Goal: Task Accomplishment & Management: Use online tool/utility

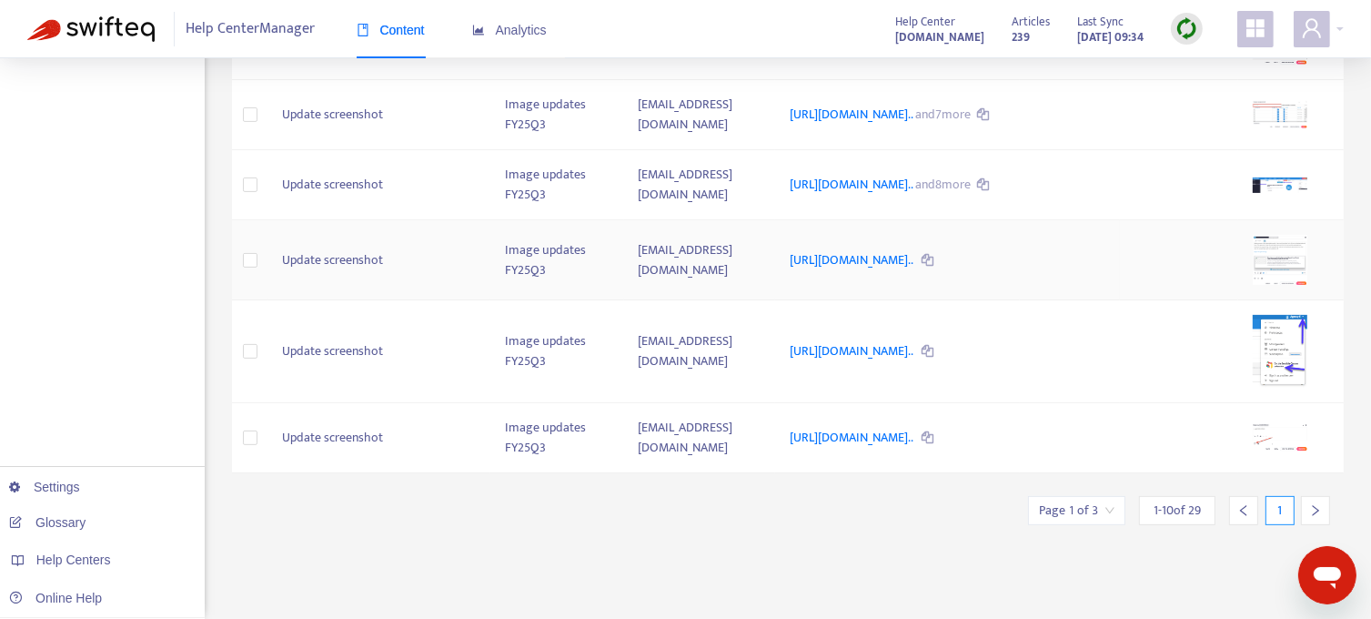
scroll to position [587, 0]
click at [1301, 525] on div at bounding box center [1315, 510] width 29 height 29
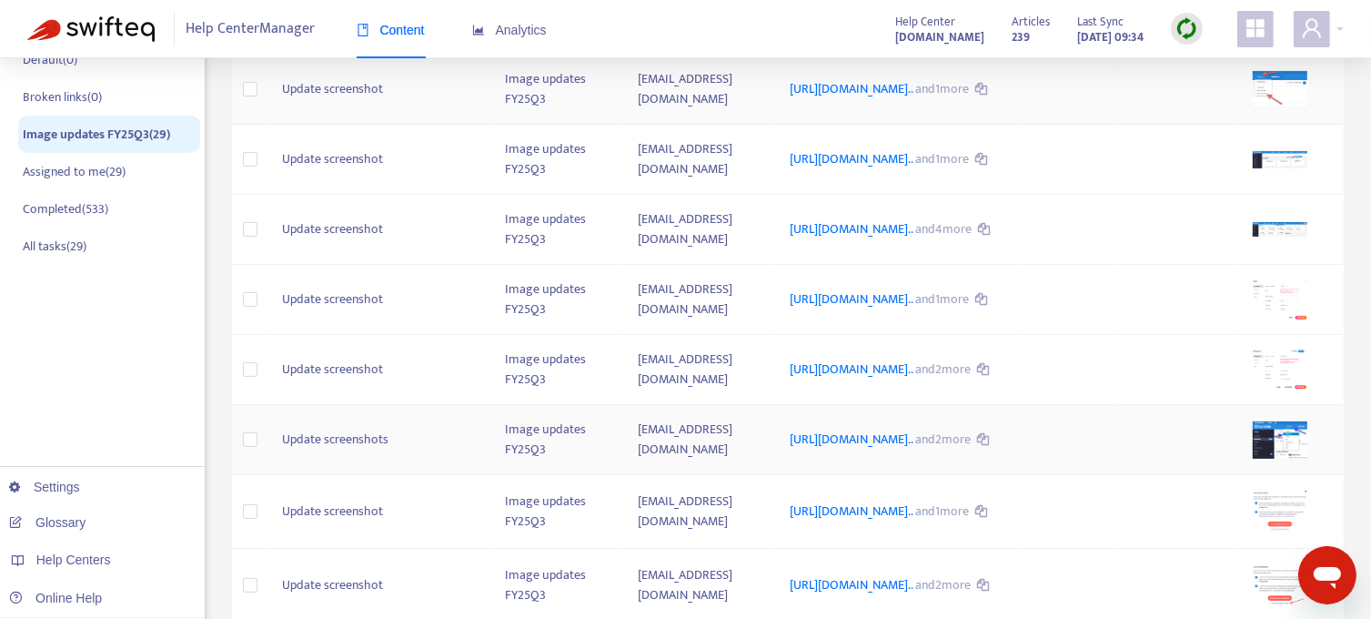
scroll to position [575, 0]
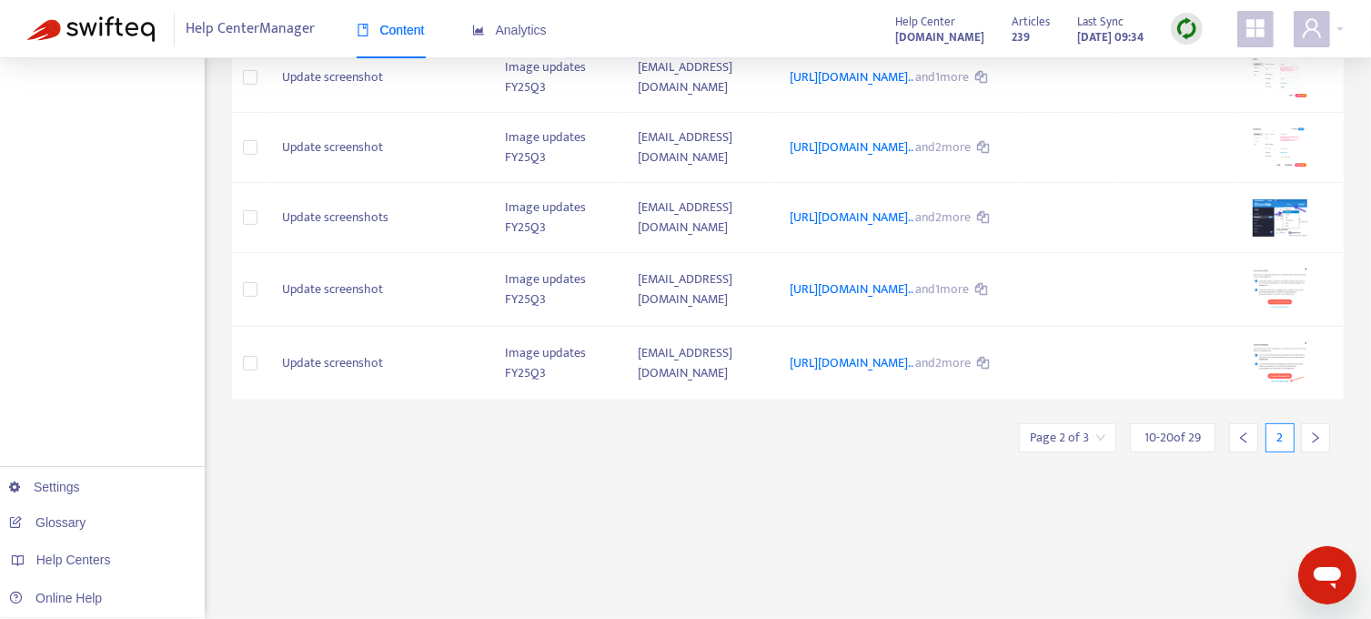
click at [1301, 452] on div at bounding box center [1315, 437] width 29 height 29
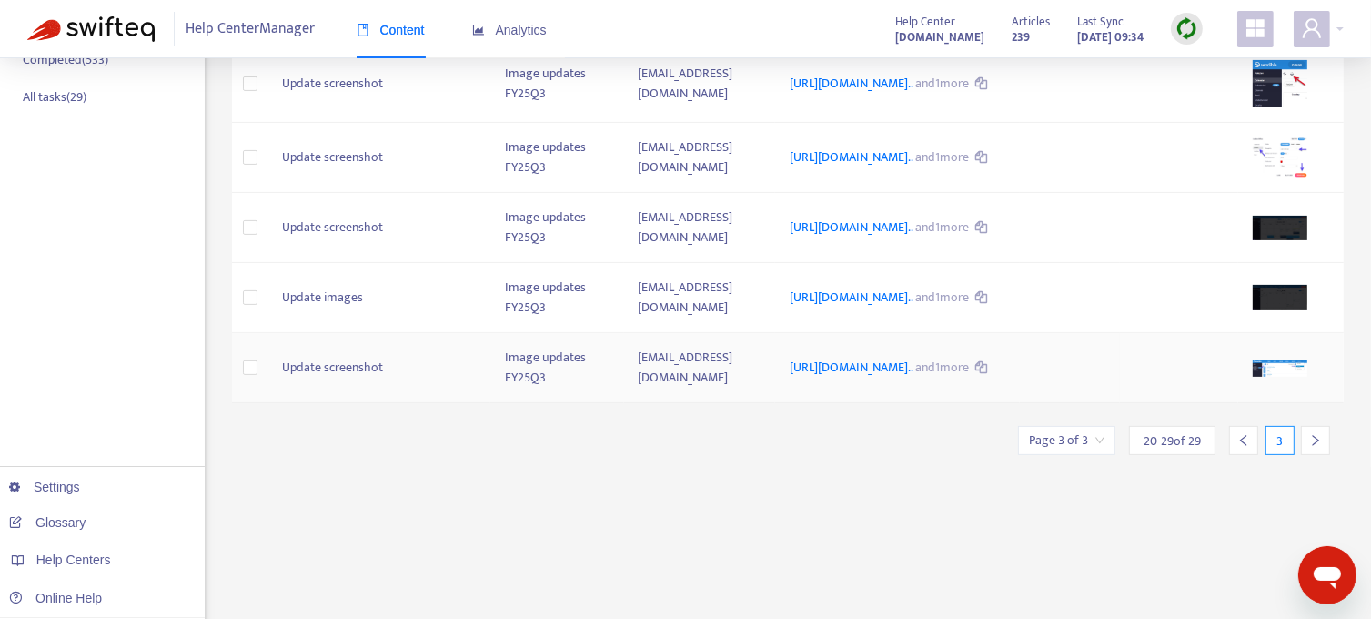
scroll to position [531, 0]
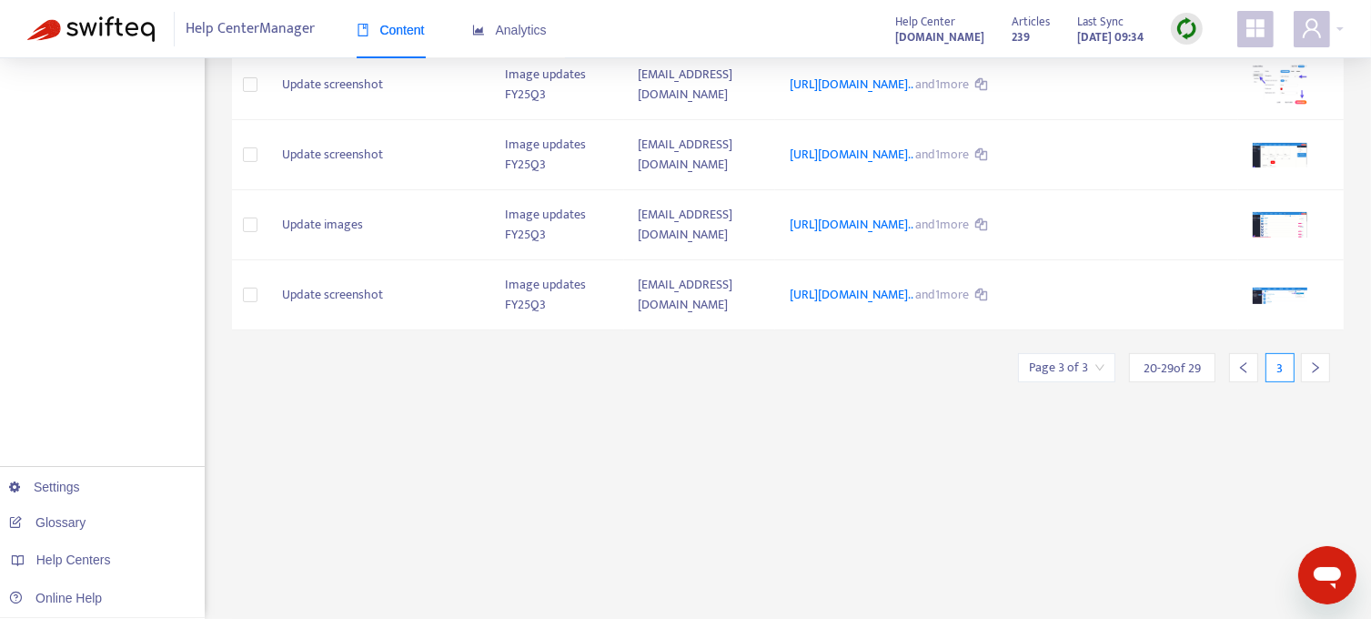
click at [1243, 374] on icon "left" at bounding box center [1243, 367] width 13 height 13
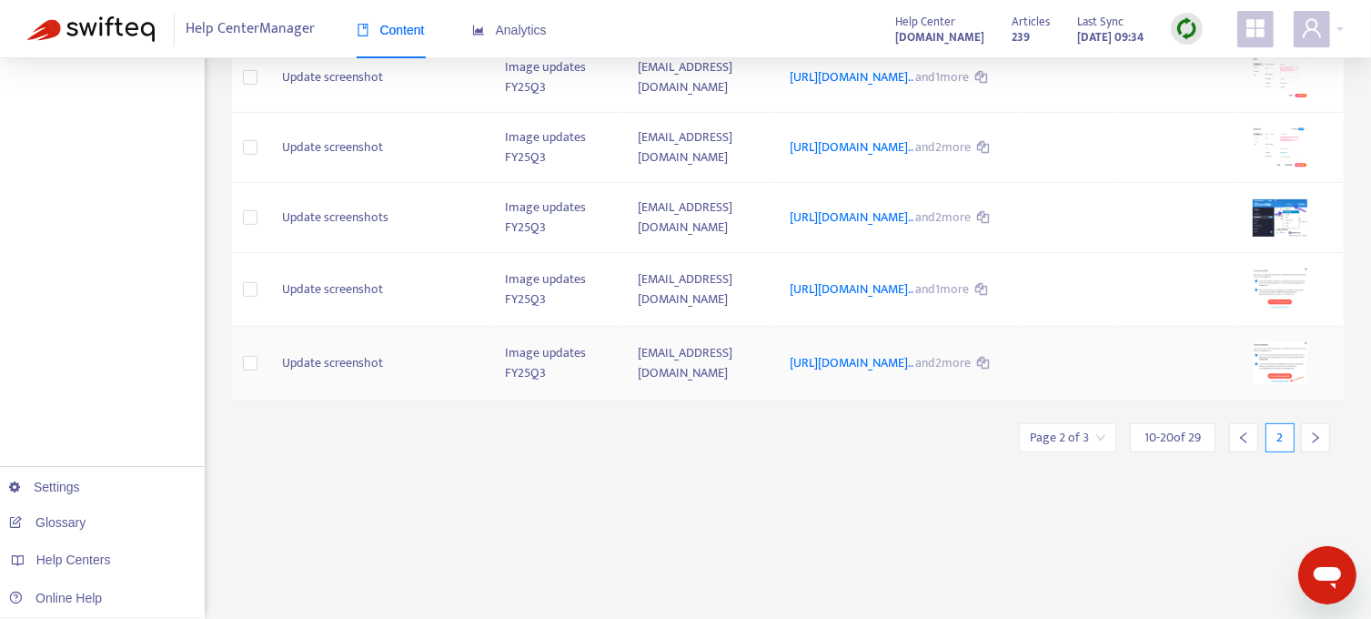
scroll to position [575, 0]
click at [1236, 452] on div at bounding box center [1243, 437] width 29 height 29
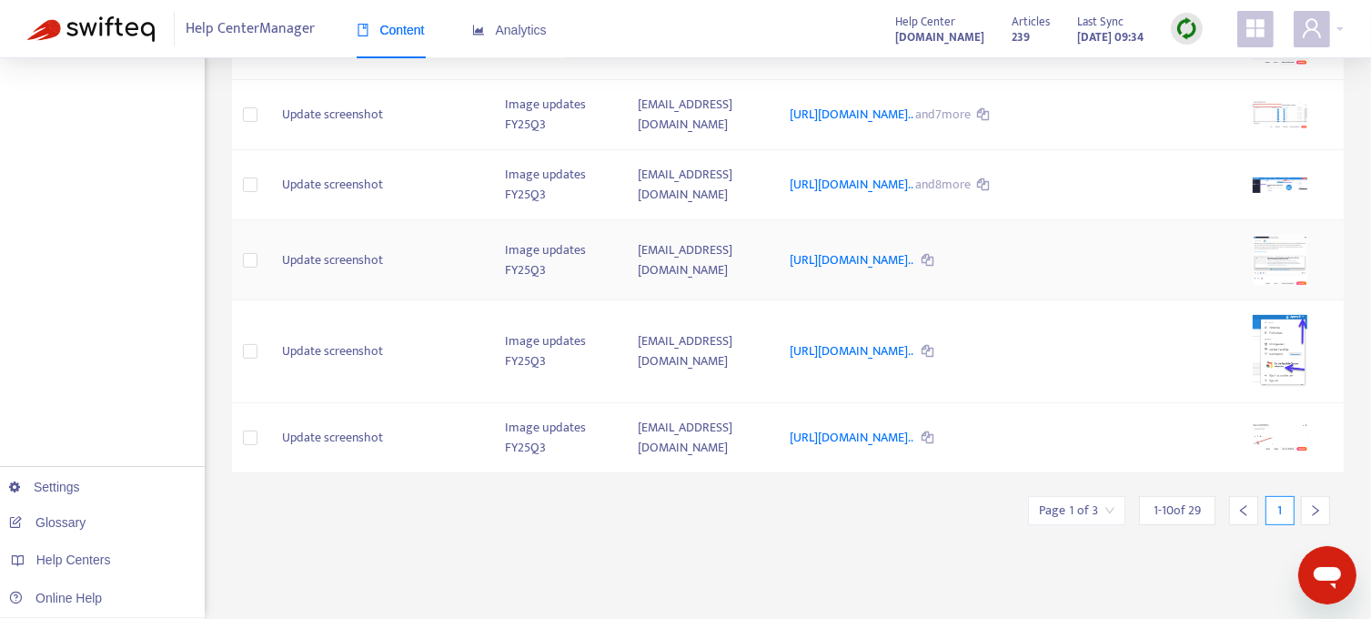
click at [1301, 285] on img at bounding box center [1280, 260] width 55 height 50
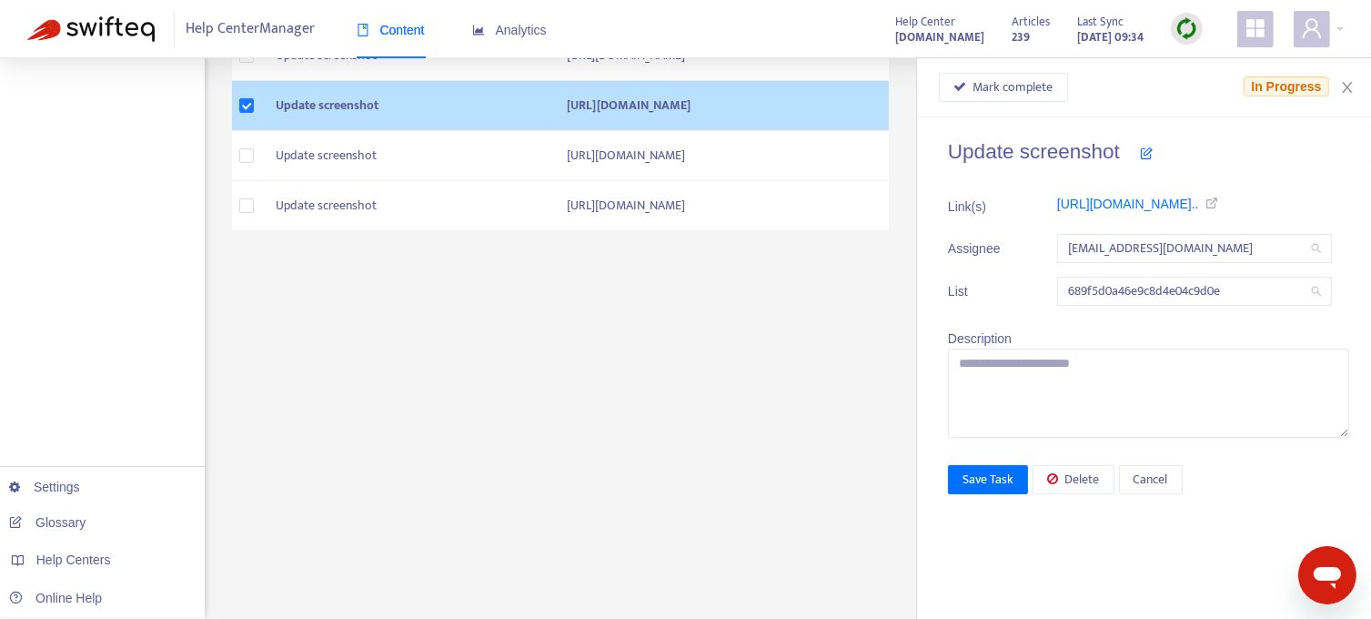
scroll to position [531, 0]
click at [1183, 203] on link "https://support.sendible.com/hc/art..." at bounding box center [1128, 203] width 142 height 15
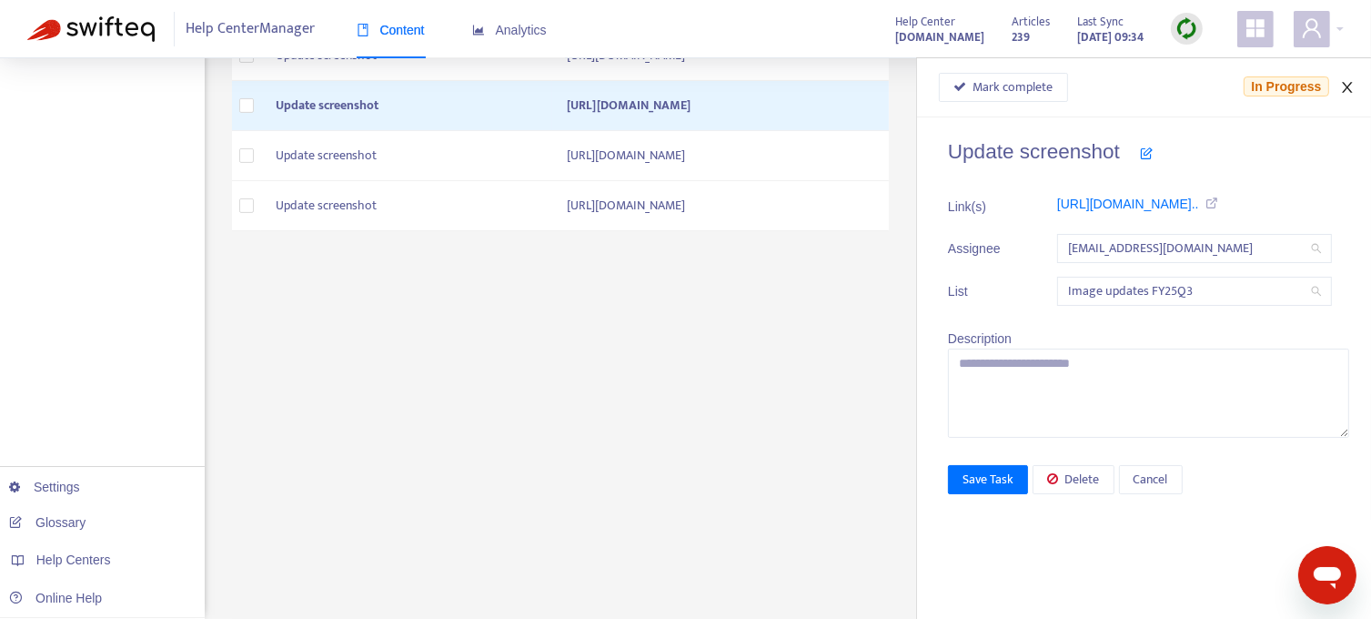
click at [1344, 83] on icon "close" at bounding box center [1347, 87] width 10 height 11
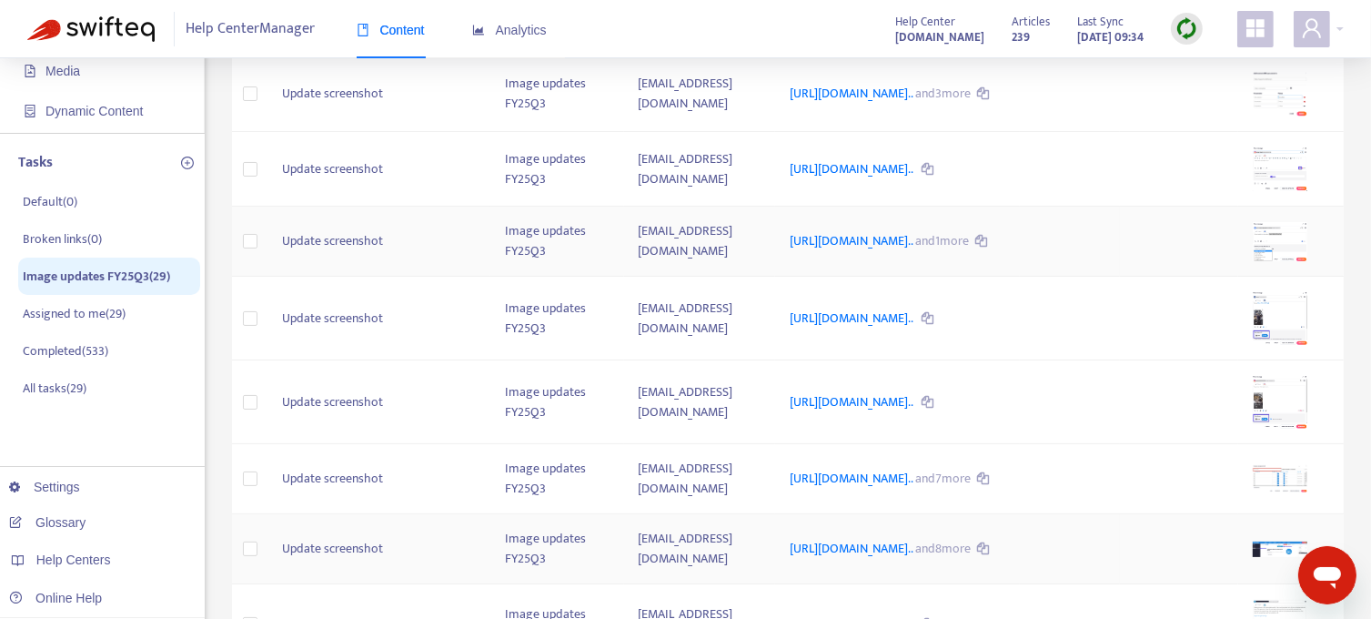
scroll to position [76, 0]
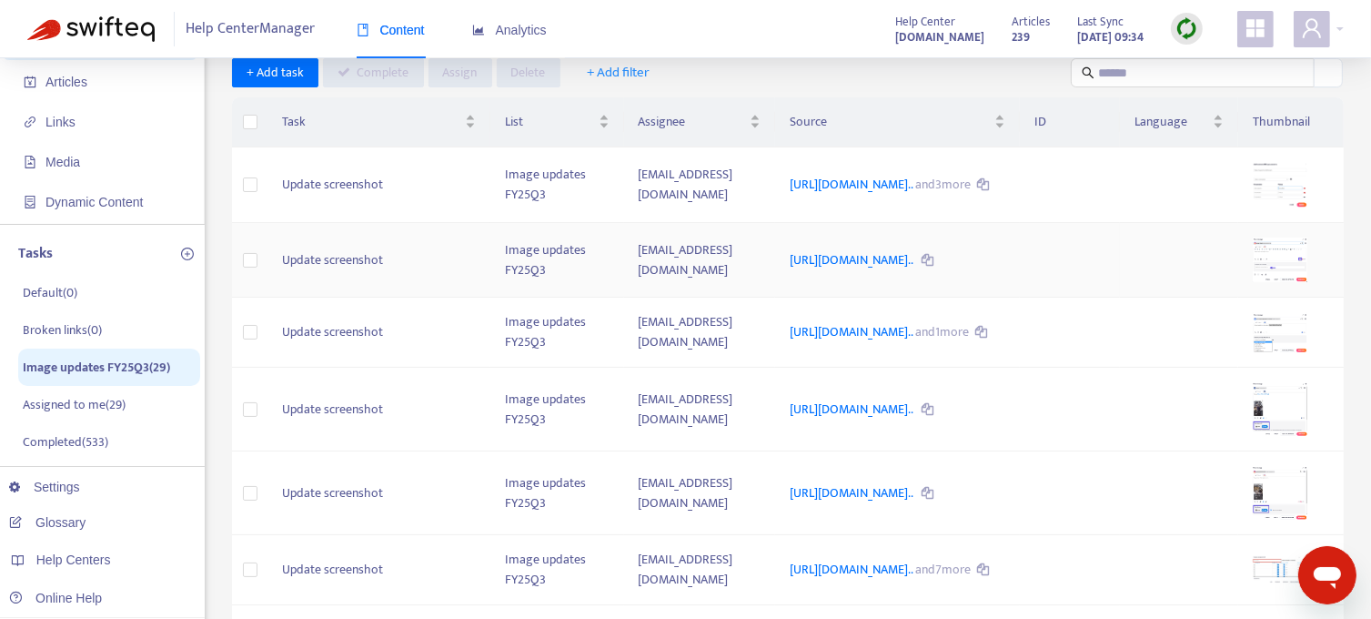
click at [1297, 272] on img at bounding box center [1280, 259] width 55 height 45
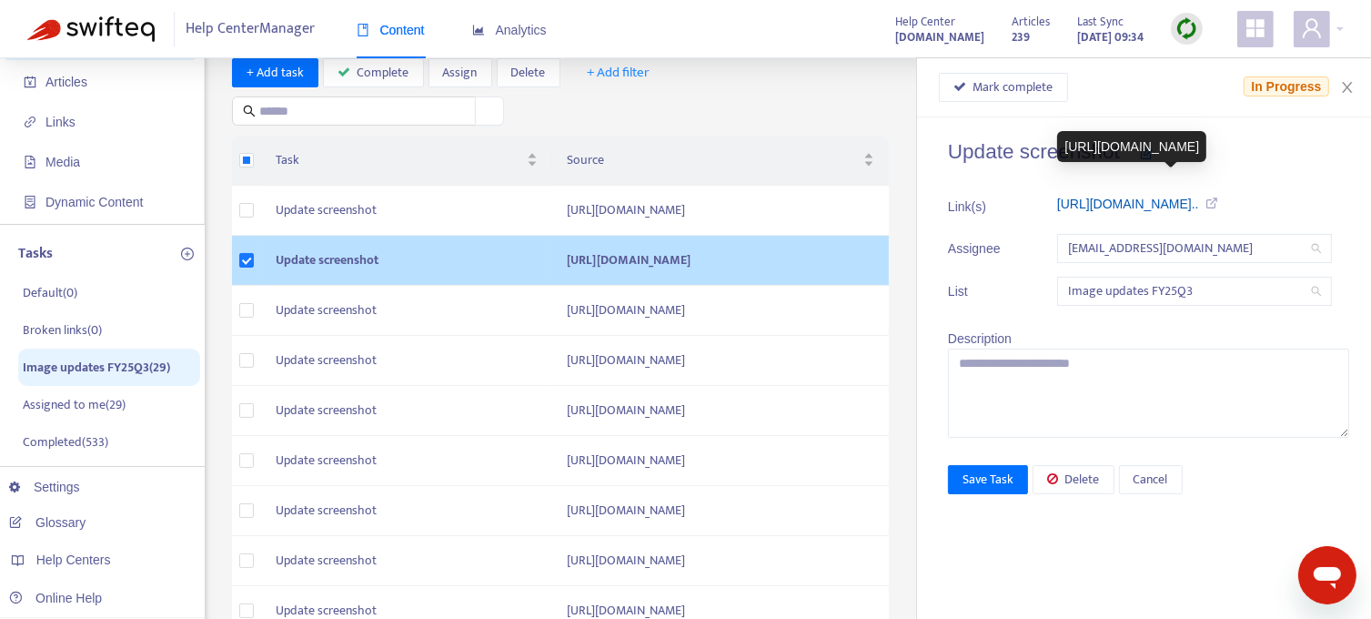
click at [1164, 202] on link "https://support.sendible.com/hc/art..." at bounding box center [1128, 203] width 142 height 15
click at [369, 76] on span "Complete" at bounding box center [384, 73] width 52 height 20
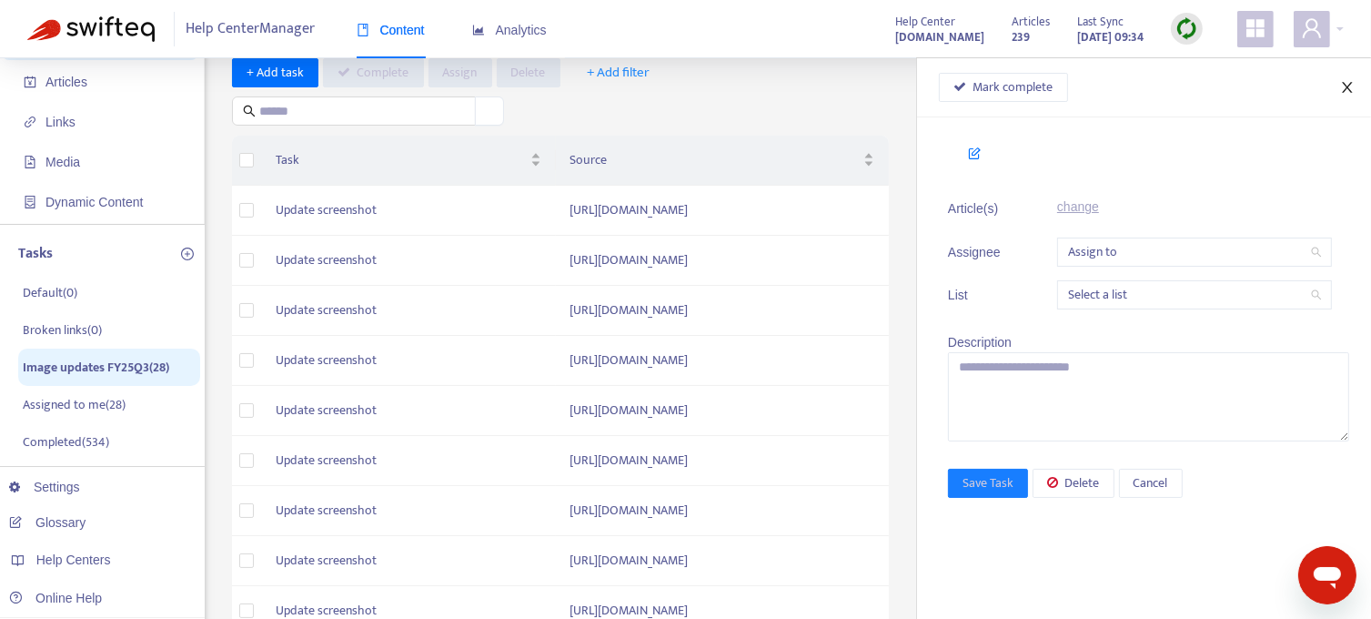
click at [1344, 86] on icon "close" at bounding box center [1347, 87] width 15 height 15
